Goal: Find specific page/section: Find specific page/section

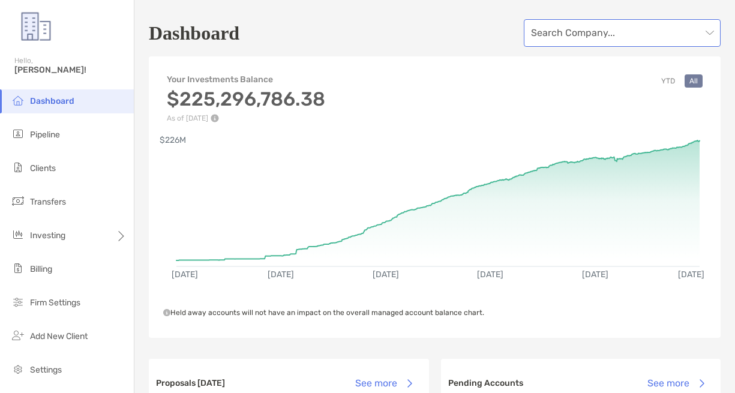
click at [622, 26] on input "search" at bounding box center [616, 33] width 170 height 26
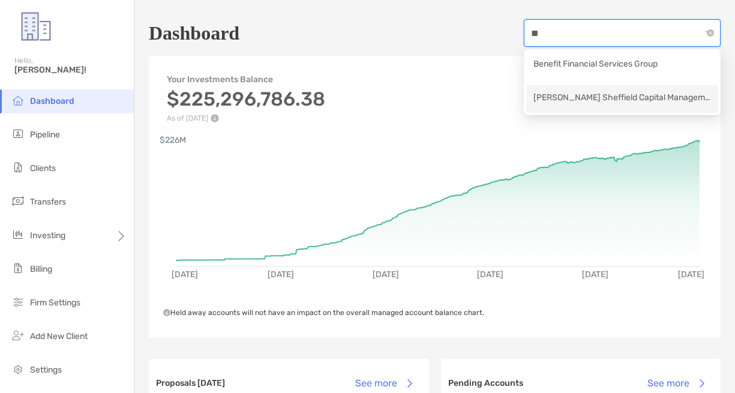
click at [624, 106] on div "[PERSON_NAME] Sheffield Capital Management" at bounding box center [623, 98] width 178 height 15
type input "**"
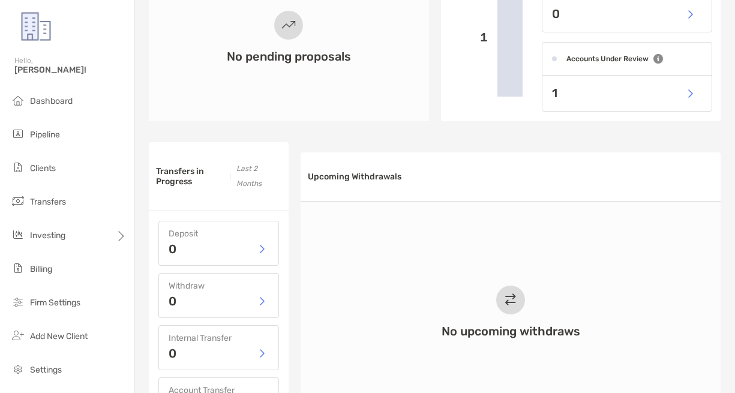
scroll to position [413, 0]
click at [633, 90] on div "1" at bounding box center [627, 93] width 169 height 35
click at [689, 89] on button "button" at bounding box center [690, 94] width 25 height 26
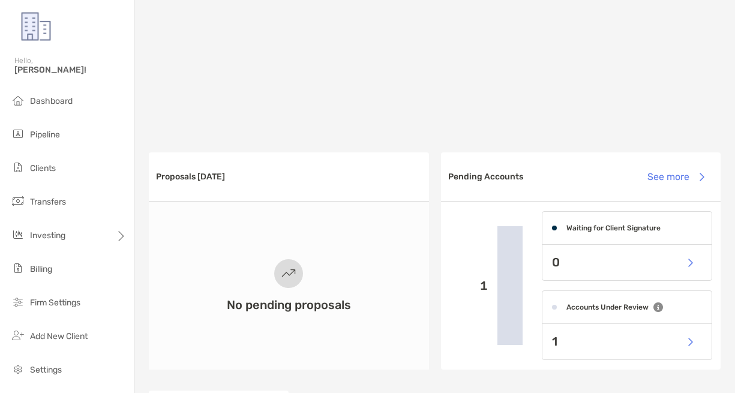
scroll to position [286, 0]
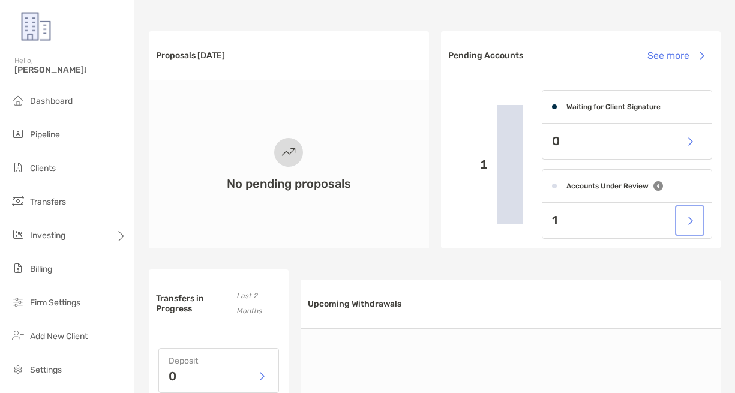
click at [694, 217] on button "button" at bounding box center [690, 221] width 25 height 26
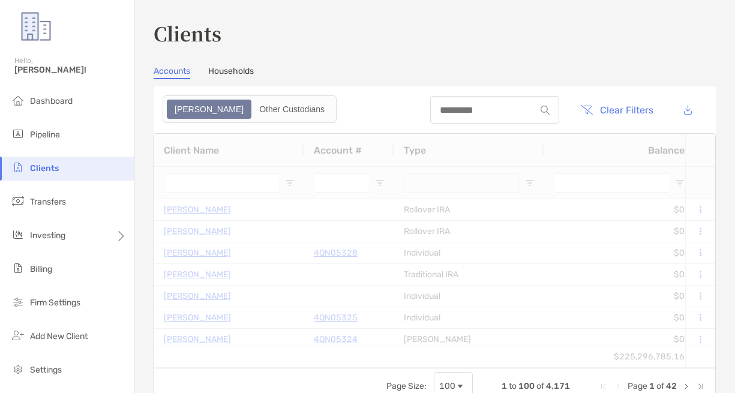
type input "**********"
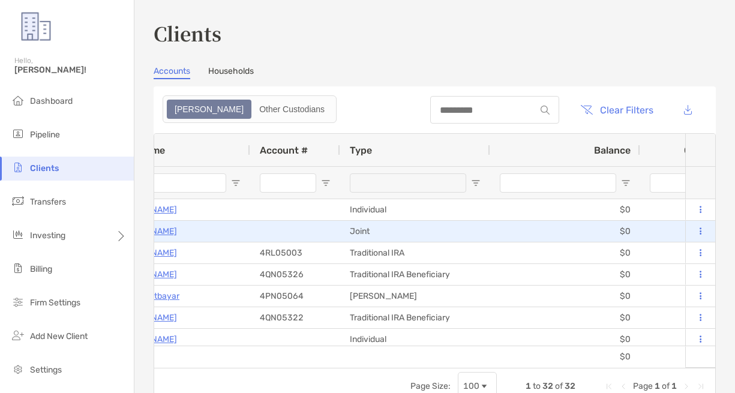
scroll to position [0, 217]
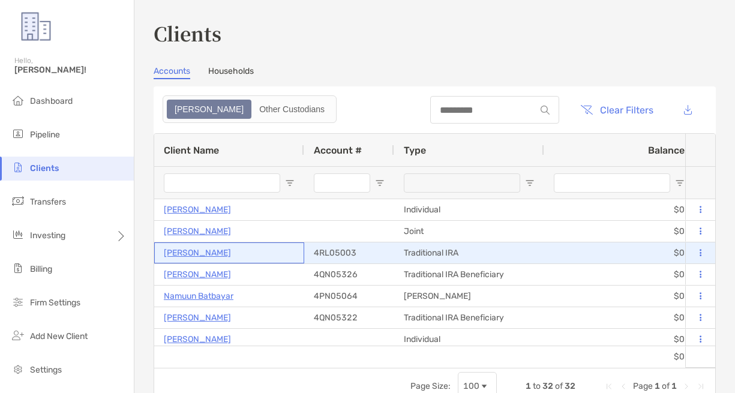
click at [194, 250] on p "[PERSON_NAME]" at bounding box center [197, 253] width 67 height 15
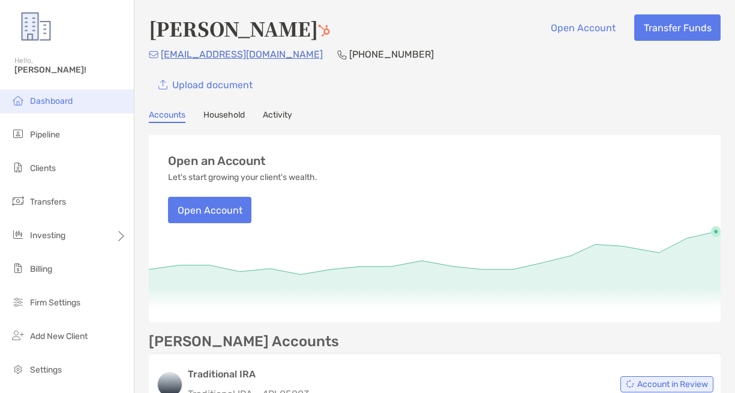
click at [63, 106] on span "Dashboard" at bounding box center [51, 101] width 43 height 10
